Goal: Communication & Community: Answer question/provide support

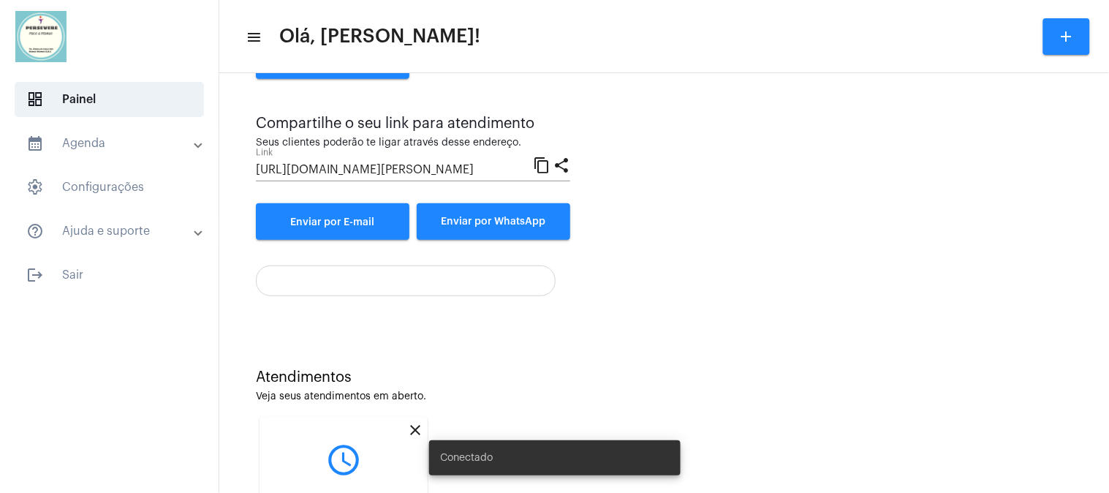
scroll to position [240, 0]
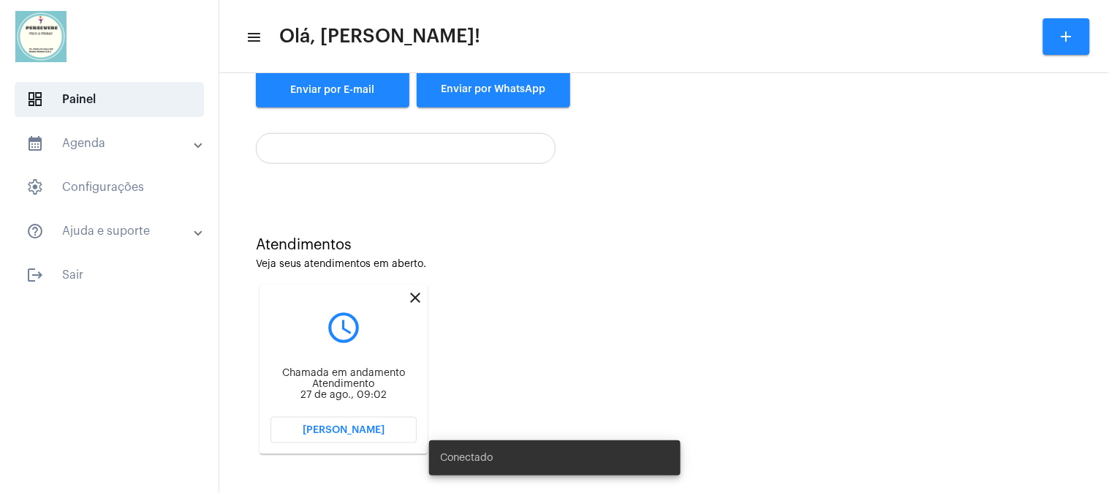
click at [415, 295] on mat-icon "close" at bounding box center [415, 298] width 18 height 18
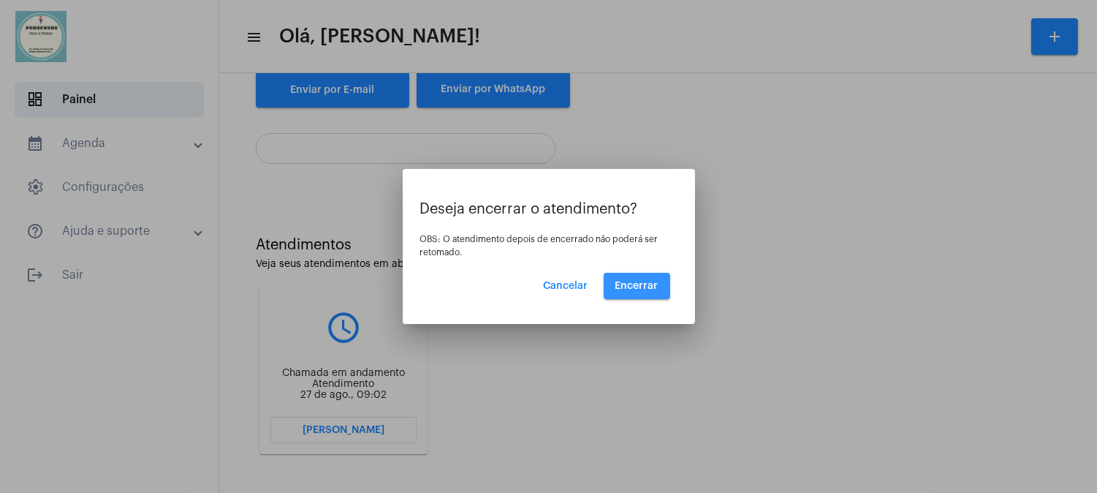
click at [649, 281] on span "Encerrar" at bounding box center [637, 286] width 43 height 10
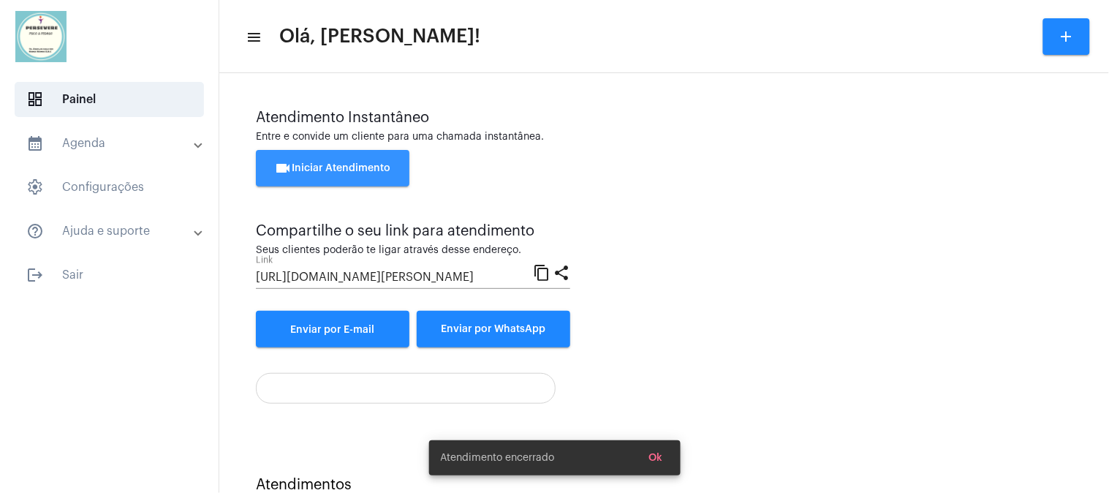
click at [376, 151] on button "videocam Iniciar Atendimento" at bounding box center [333, 168] width 154 height 37
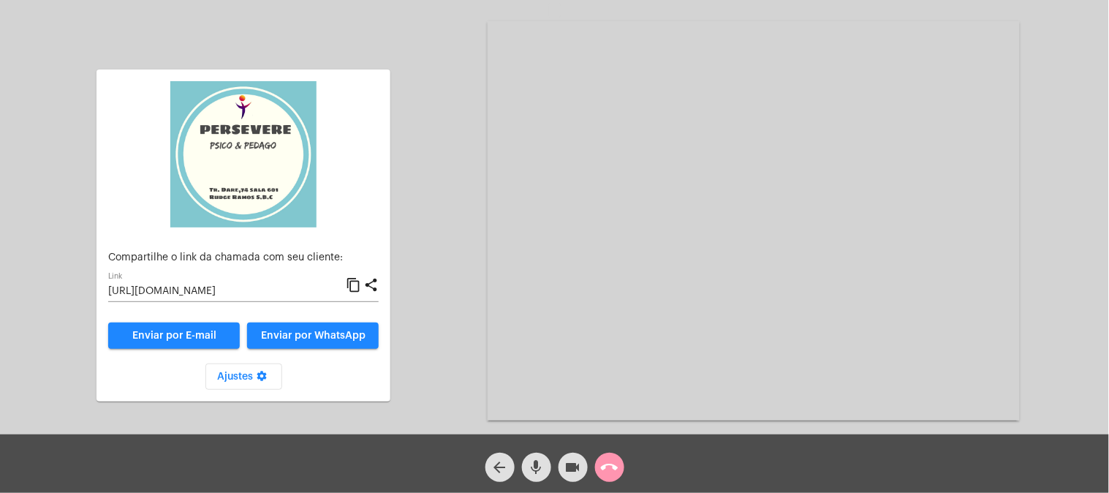
click at [353, 288] on mat-icon "content_copy" at bounding box center [353, 285] width 15 height 18
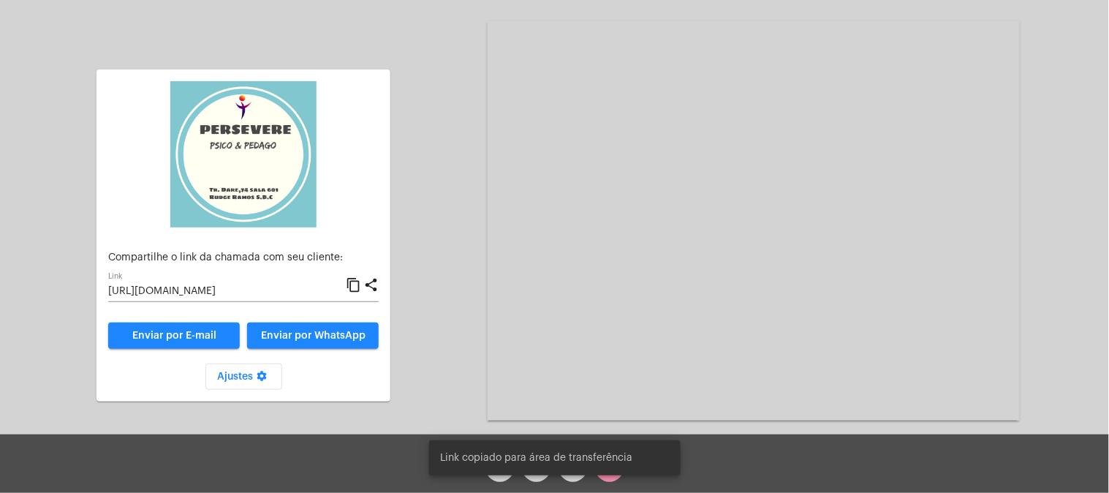
click at [353, 288] on mat-icon "content_copy" at bounding box center [353, 285] width 15 height 18
